Goal: Task Accomplishment & Management: Manage account settings

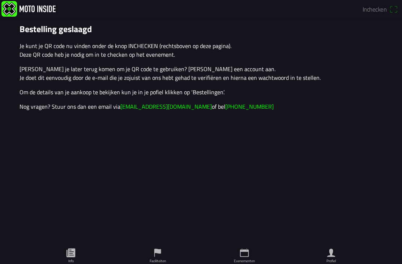
click at [392, 8] on span "Inchecken" at bounding box center [379, 10] width 35 height 12
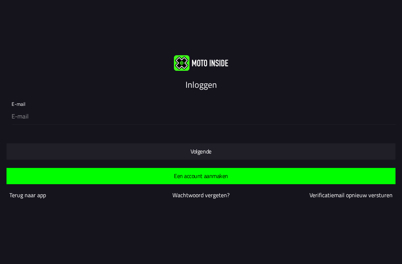
click at [52, 100] on div "E-mail" at bounding box center [203, 110] width 382 height 27
click at [21, 103] on div "E-mail" at bounding box center [203, 110] width 382 height 27
click at [40, 100] on div "E-mail" at bounding box center [203, 110] width 382 height 27
click at [39, 102] on div "E-mail" at bounding box center [203, 110] width 382 height 27
click at [30, 101] on div "E-mail" at bounding box center [203, 110] width 382 height 27
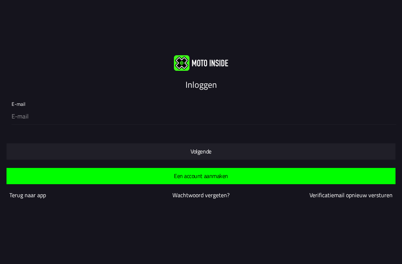
click at [40, 108] on div "E-mail" at bounding box center [203, 110] width 382 height 27
click at [0, 0] on slot "Inloggen" at bounding box center [0, 0] width 0 height 0
click at [38, 104] on div "E-mail" at bounding box center [203, 110] width 382 height 27
click at [35, 104] on div "E-mail" at bounding box center [203, 110] width 382 height 27
click at [32, 98] on div "E-mail" at bounding box center [203, 110] width 382 height 27
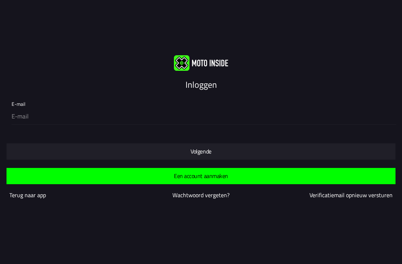
click at [23, 109] on input "email" at bounding box center [203, 116] width 382 height 15
click at [38, 101] on div "E-mail" at bounding box center [203, 110] width 382 height 27
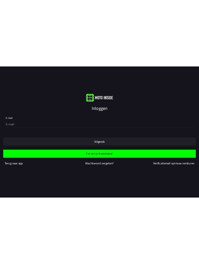
scroll to position [0, 0]
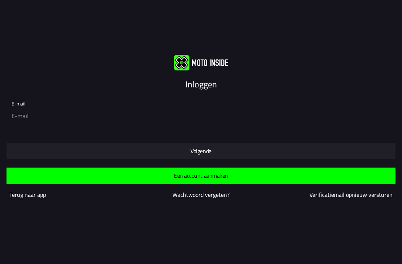
click at [32, 118] on input "email" at bounding box center [203, 116] width 382 height 15
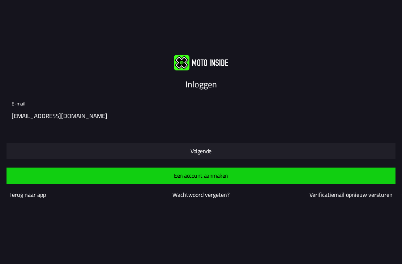
type input "[EMAIL_ADDRESS][DOMAIN_NAME]"
click at [223, 181] on span "Een account aanmaken" at bounding box center [200, 176] width 377 height 16
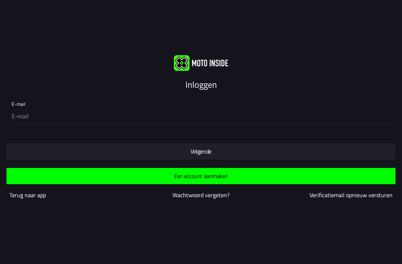
click at [0, 0] on slot "Inloggen" at bounding box center [0, 0] width 0 height 0
click at [37, 116] on input "email" at bounding box center [203, 116] width 382 height 15
type input "[EMAIL_ADDRESS][DOMAIN_NAME]"
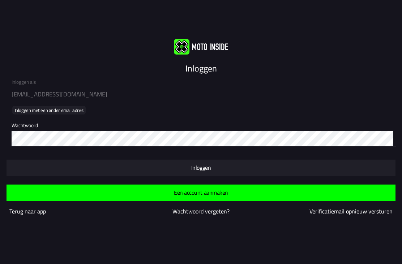
click at [202, 76] on div "Inloggen als [EMAIL_ADDRESS][DOMAIN_NAME] Inloggen met een ander email adres Wa…" at bounding box center [201, 111] width 402 height 72
click at [36, 125] on div "Wachtwoord" at bounding box center [203, 132] width 382 height 28
click at [52, 123] on div "Wachtwoord" at bounding box center [203, 132] width 382 height 28
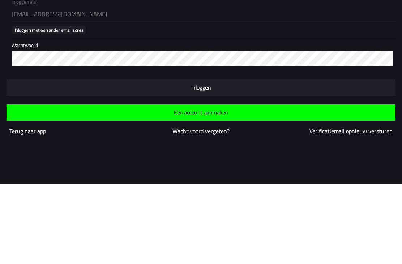
click at [0, 0] on slot "Inloggen" at bounding box center [0, 0] width 0 height 0
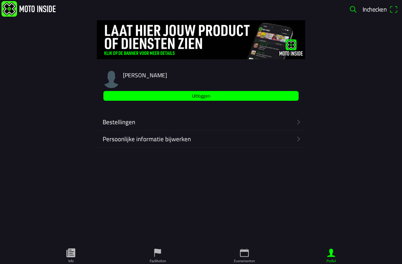
click at [388, 9] on ion-text "Inchecken" at bounding box center [375, 9] width 27 height 6
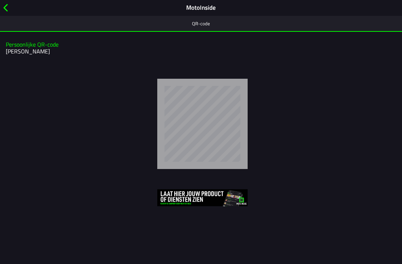
click at [9, 7] on span "button" at bounding box center [5, 7] width 8 height 11
